Goal: Information Seeking & Learning: Learn about a topic

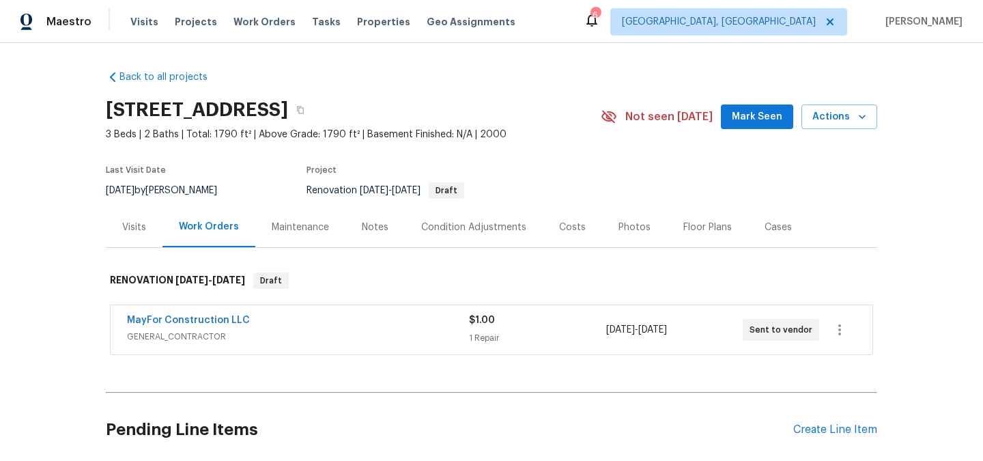
scroll to position [107, 0]
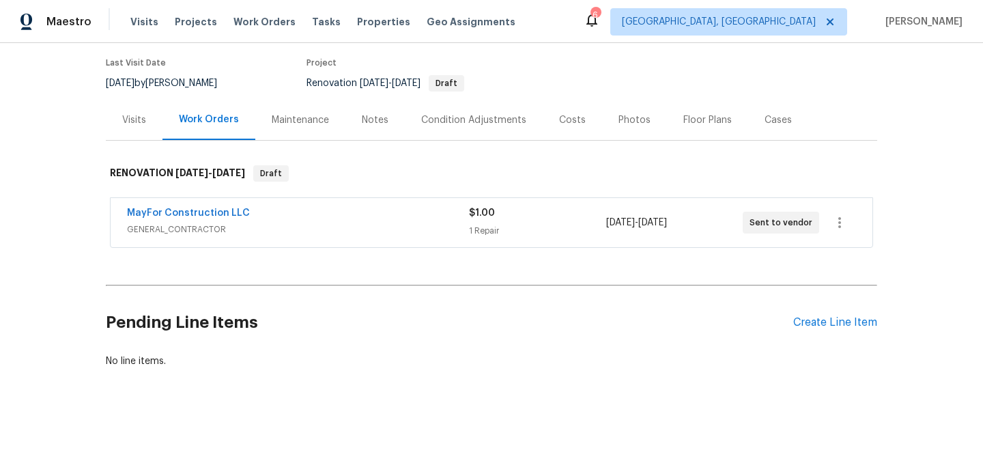
click at [135, 111] on div "Visits" at bounding box center [134, 120] width 57 height 40
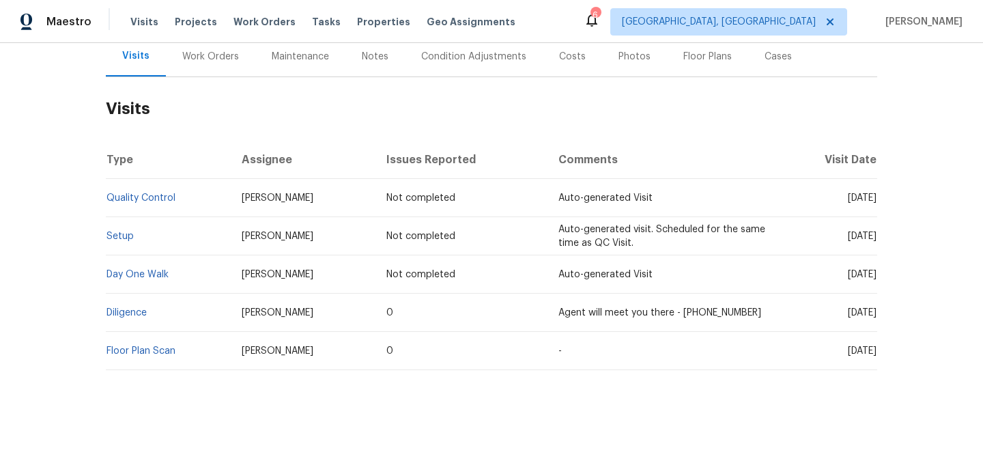
scroll to position [173, 0]
click at [141, 275] on link "Day One Walk" at bounding box center [138, 273] width 62 height 10
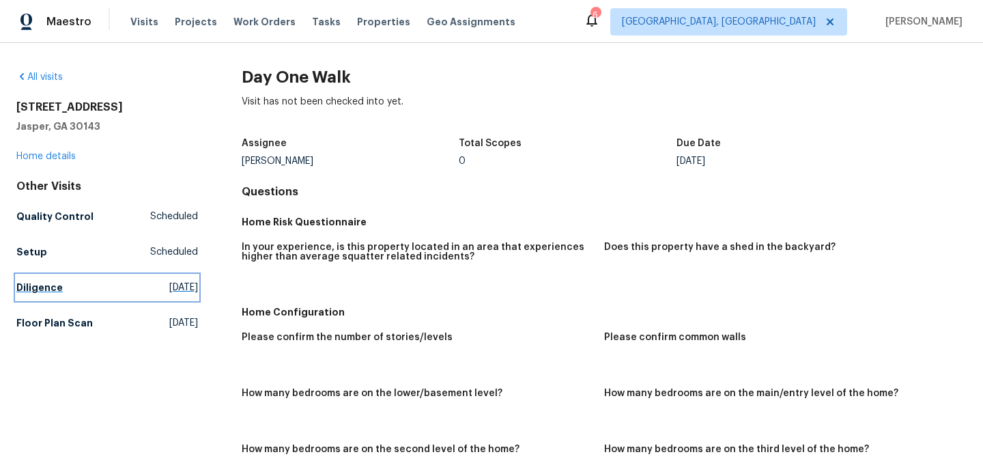
click at [46, 291] on h5 "Diligence" at bounding box center [39, 288] width 46 height 14
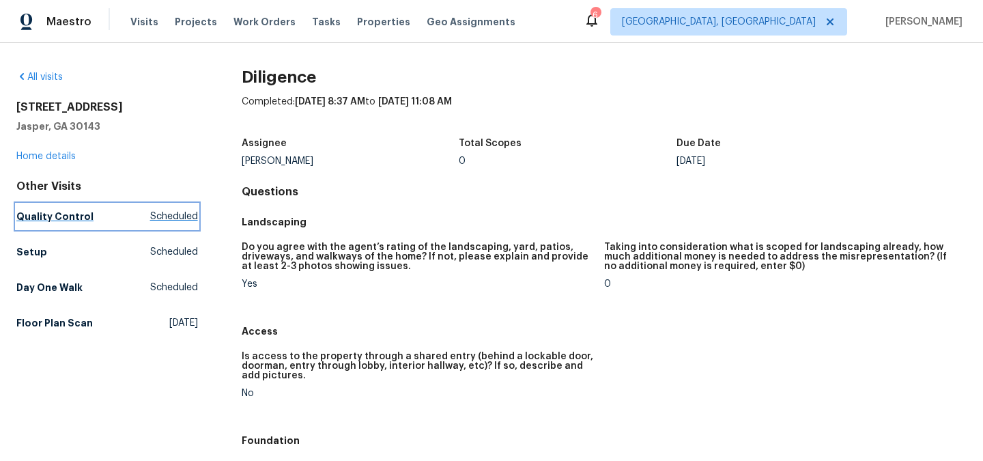
click at [69, 212] on h5 "Quality Control" at bounding box center [54, 217] width 77 height 14
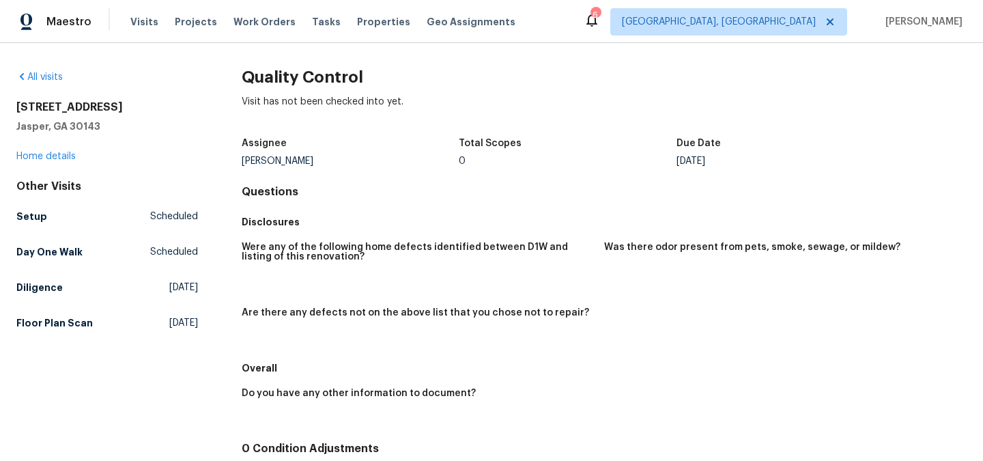
scroll to position [126, 0]
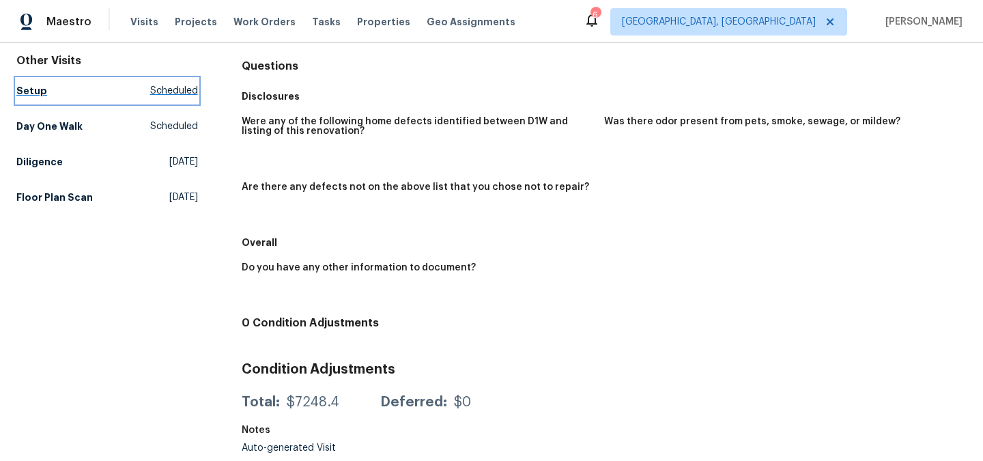
click at [41, 89] on h5 "Setup" at bounding box center [31, 91] width 31 height 14
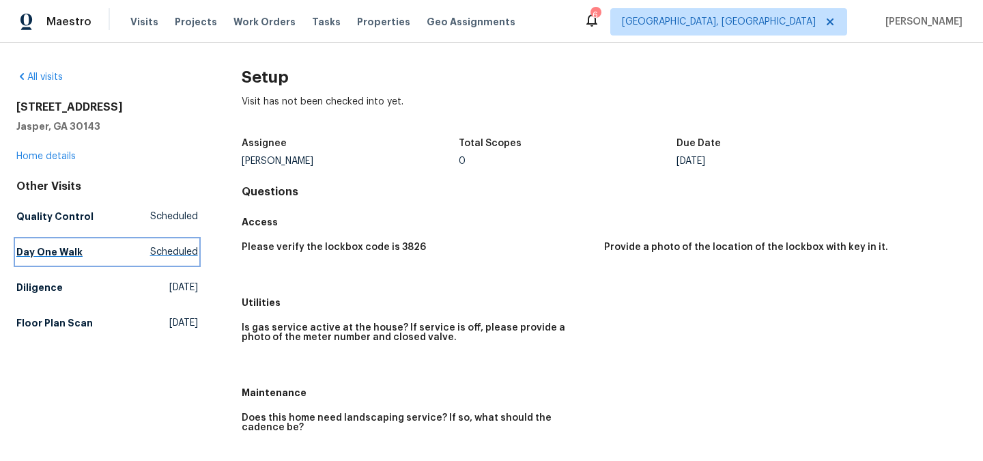
click at [60, 253] on h5 "Day One Walk" at bounding box center [49, 252] width 66 height 14
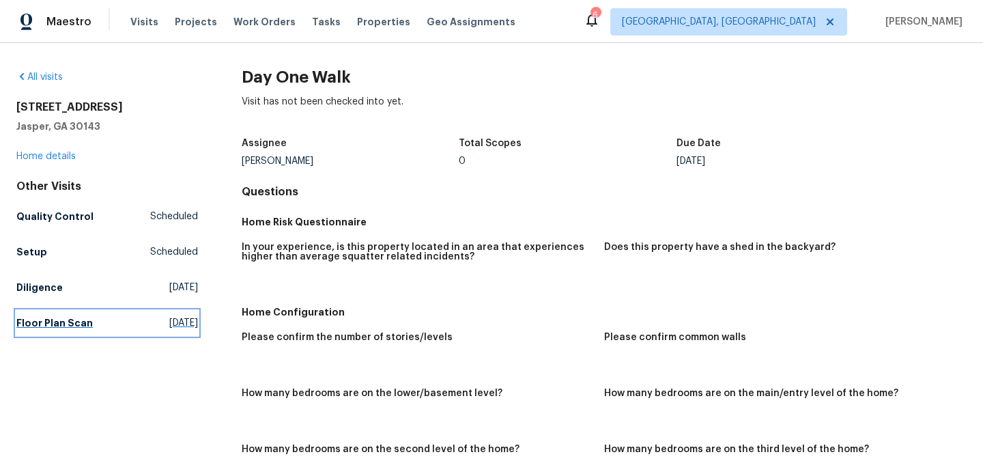
click at [22, 324] on h5 "Floor Plan Scan" at bounding box center [54, 323] width 76 height 14
